Goal: Find specific page/section: Find specific page/section

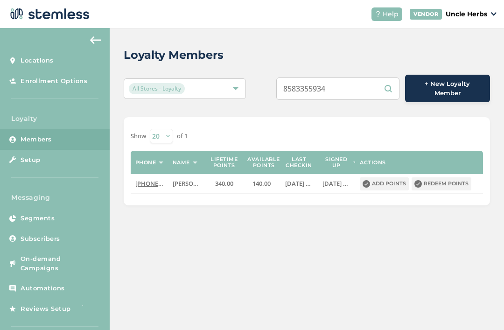
scroll to position [14, 0]
click at [350, 78] on input "8583355934" at bounding box center [337, 89] width 123 height 22
click at [355, 78] on input "8583355934" at bounding box center [337, 89] width 123 height 22
click at [339, 78] on input "text" at bounding box center [337, 89] width 123 height 22
click at [338, 78] on input "text" at bounding box center [337, 89] width 123 height 22
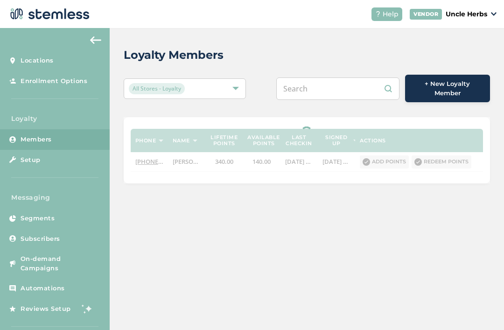
paste input "[PHONE_NUMBER]"
click at [322, 78] on input "[PHONE_NUMBER]" at bounding box center [337, 89] width 123 height 22
click at [320, 78] on input "[PHONE_NUMBER]" at bounding box center [337, 89] width 123 height 22
click at [304, 78] on input "(360561-2445" at bounding box center [337, 89] width 123 height 22
click at [327, 78] on input "360561-2445" at bounding box center [337, 89] width 123 height 22
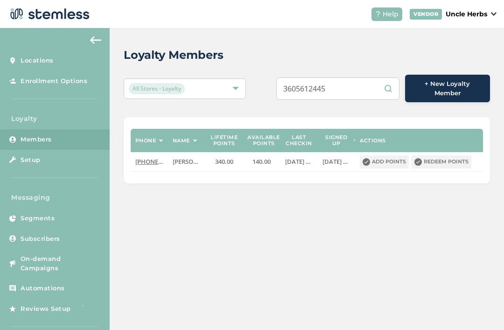
click at [355, 78] on input "3605612445" at bounding box center [337, 89] width 123 height 22
type input "3605612445"
click at [387, 78] on input "3605612445" at bounding box center [337, 89] width 123 height 22
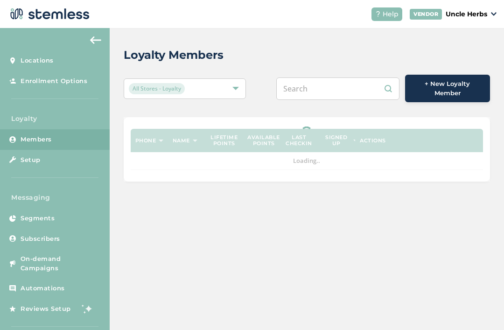
click at [347, 87] on input "text" at bounding box center [337, 89] width 123 height 22
click at [329, 83] on input "text" at bounding box center [337, 89] width 123 height 22
click at [326, 86] on input "text" at bounding box center [337, 89] width 123 height 22
paste input "[PHONE_NUMBER]"
click at [320, 84] on input "[PHONE_NUMBER]" at bounding box center [337, 89] width 123 height 22
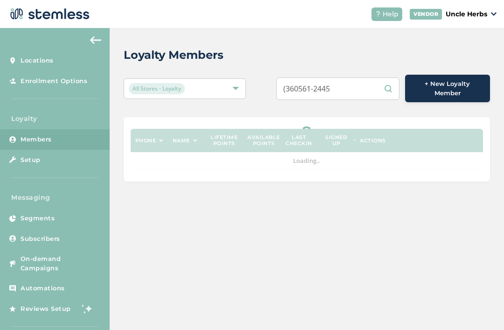
click at [306, 82] on input "(360561-2445" at bounding box center [337, 89] width 123 height 22
click at [327, 90] on input "360561-2445" at bounding box center [337, 89] width 123 height 22
type input "3605612445"
